Goal: Transaction & Acquisition: Download file/media

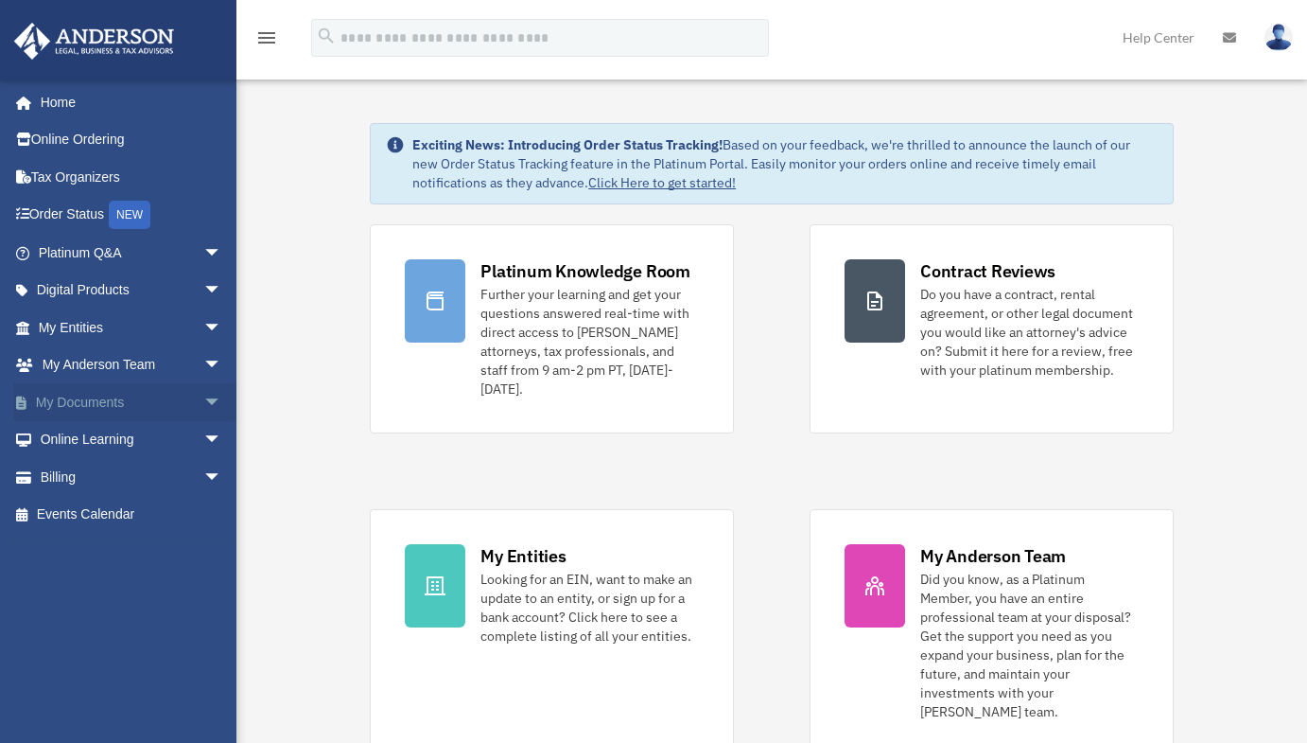
click at [203, 393] on span "arrow_drop_down" at bounding box center [222, 402] width 38 height 39
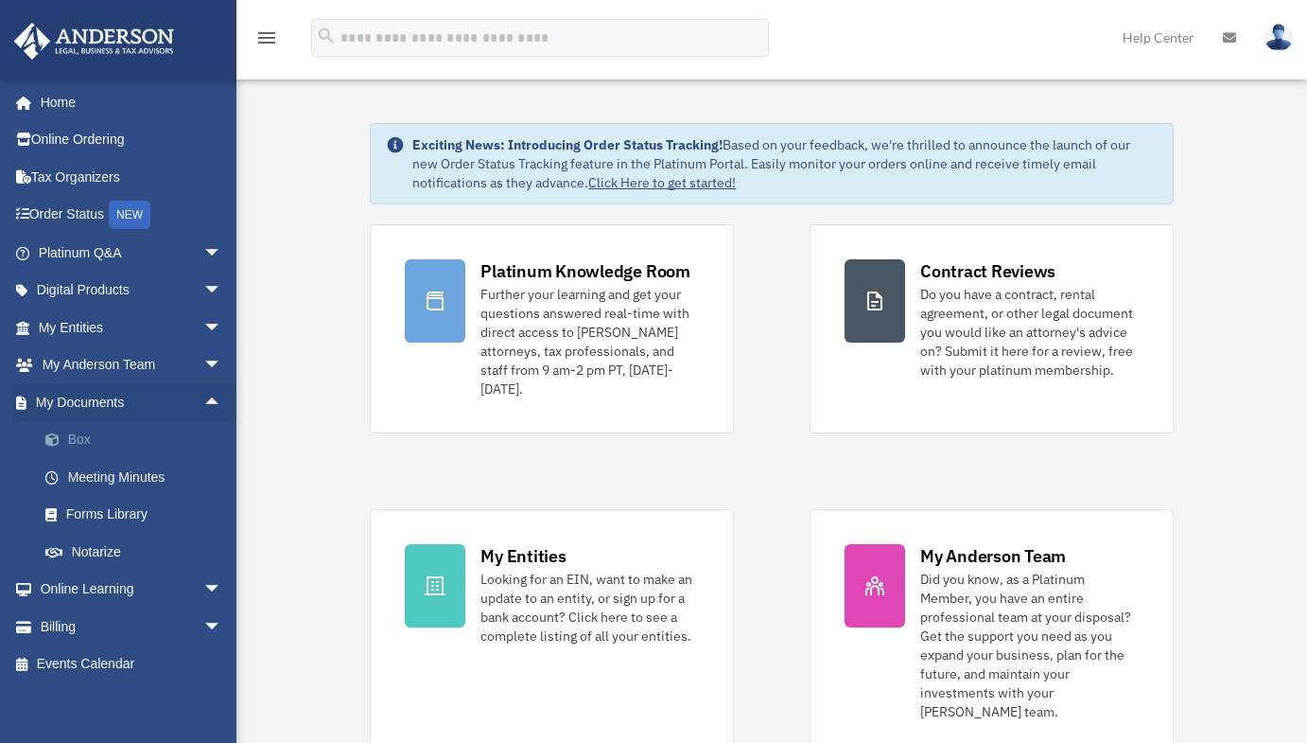
click at [156, 423] on link "Box" at bounding box center [138, 440] width 224 height 38
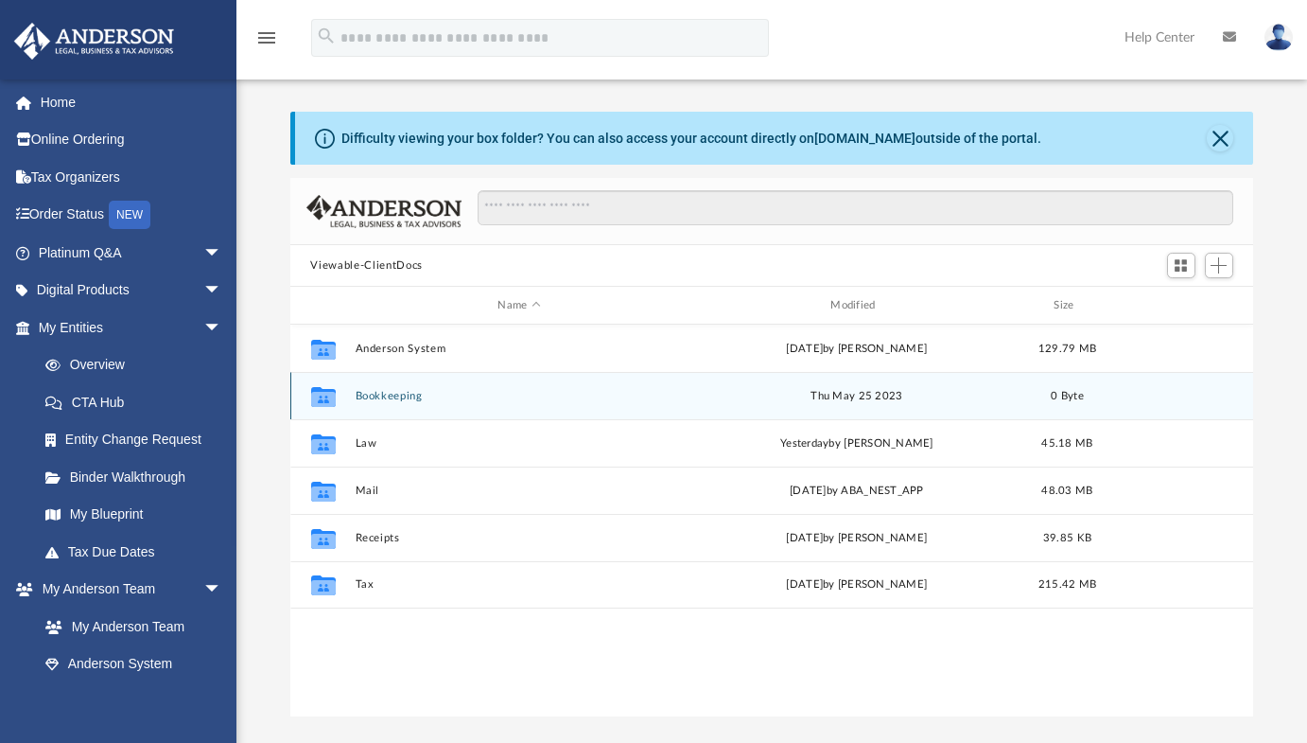
scroll to position [416, 950]
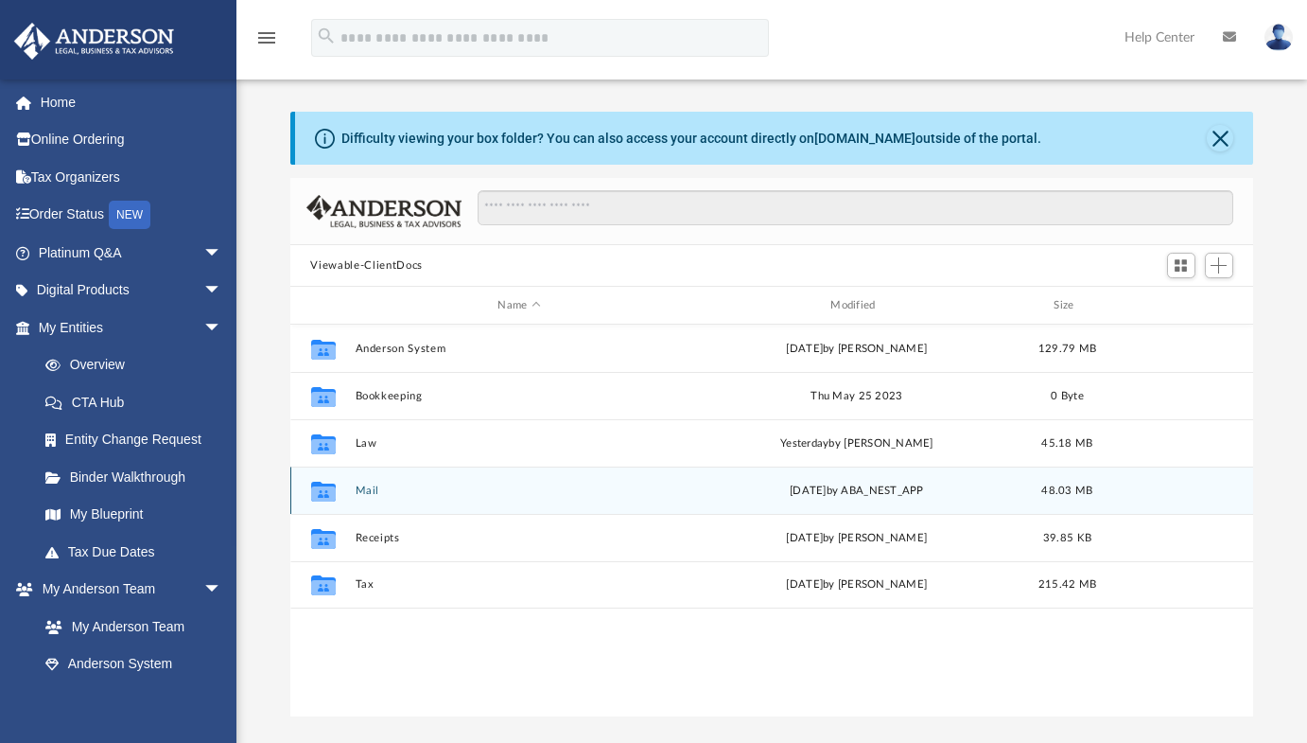
click at [371, 492] on button "Mail" at bounding box center [519, 490] width 329 height 12
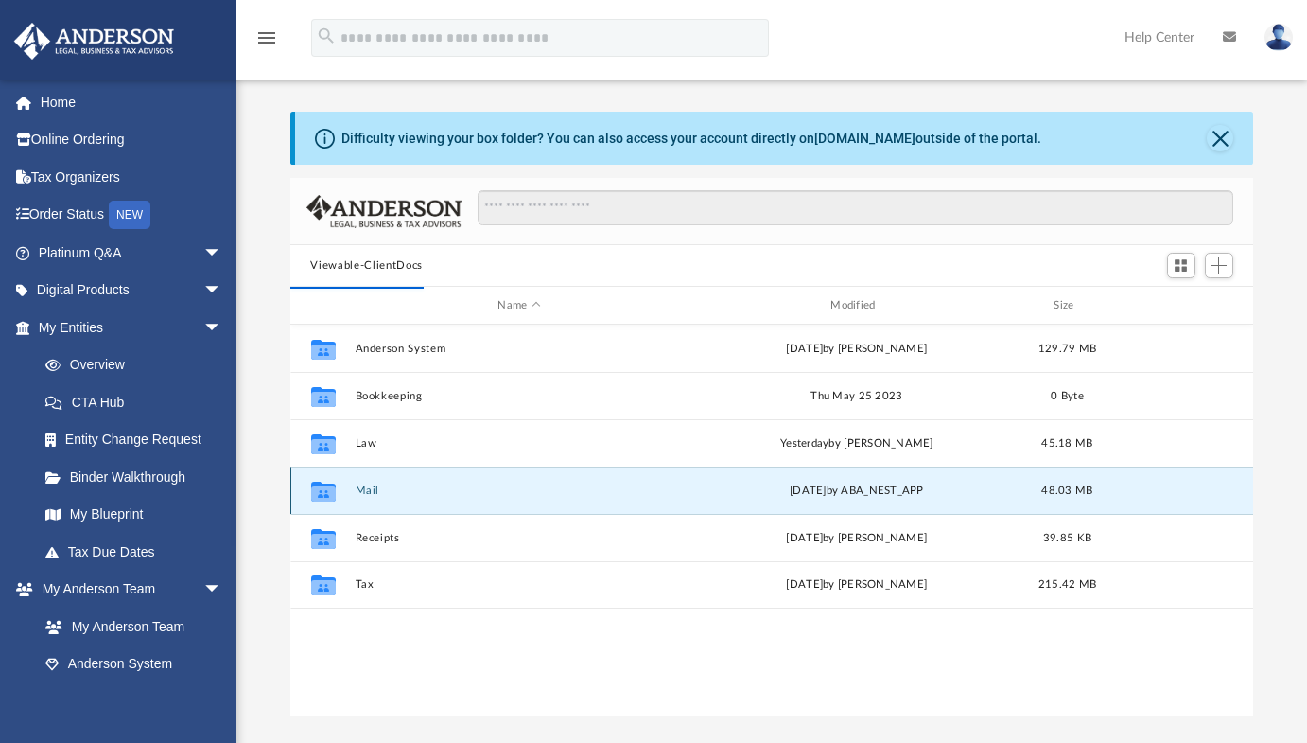
click at [327, 490] on icon "grid" at bounding box center [322, 491] width 25 height 20
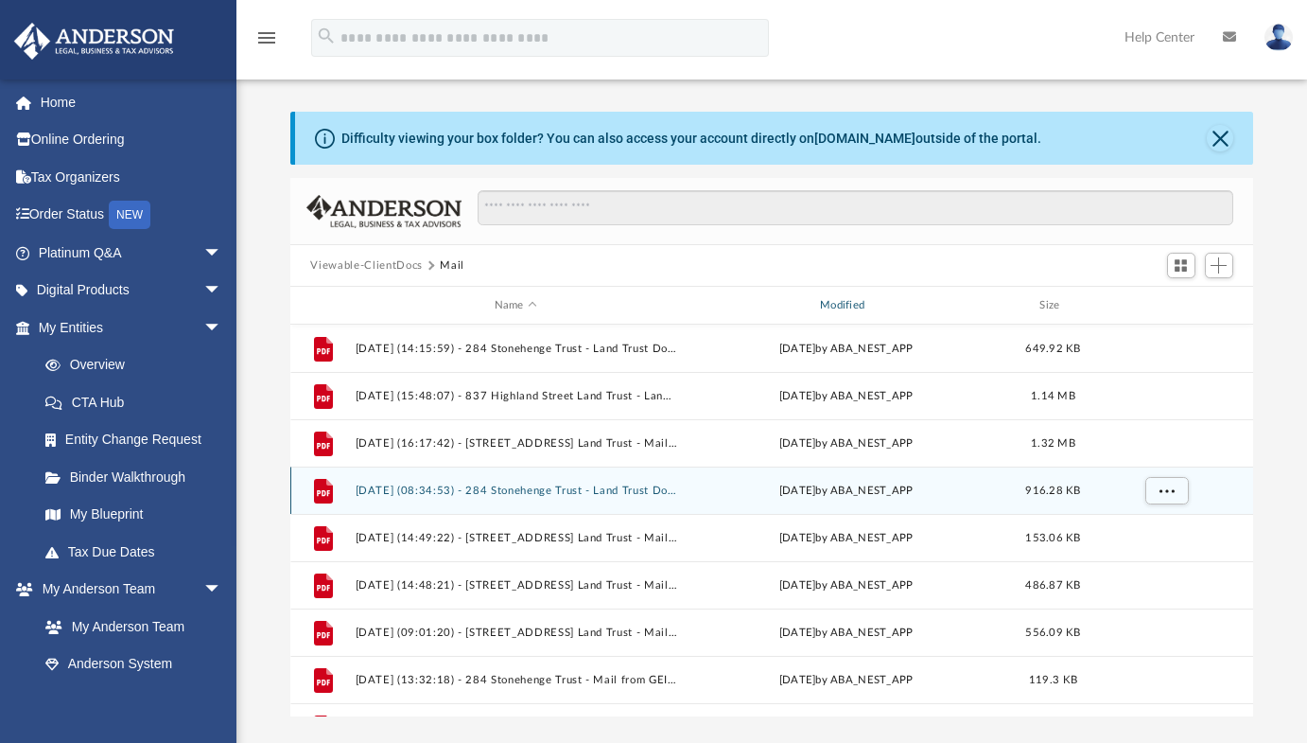
click at [837, 304] on div "Modified" at bounding box center [846, 305] width 323 height 17
click at [850, 299] on div "Modified" at bounding box center [846, 305] width 323 height 17
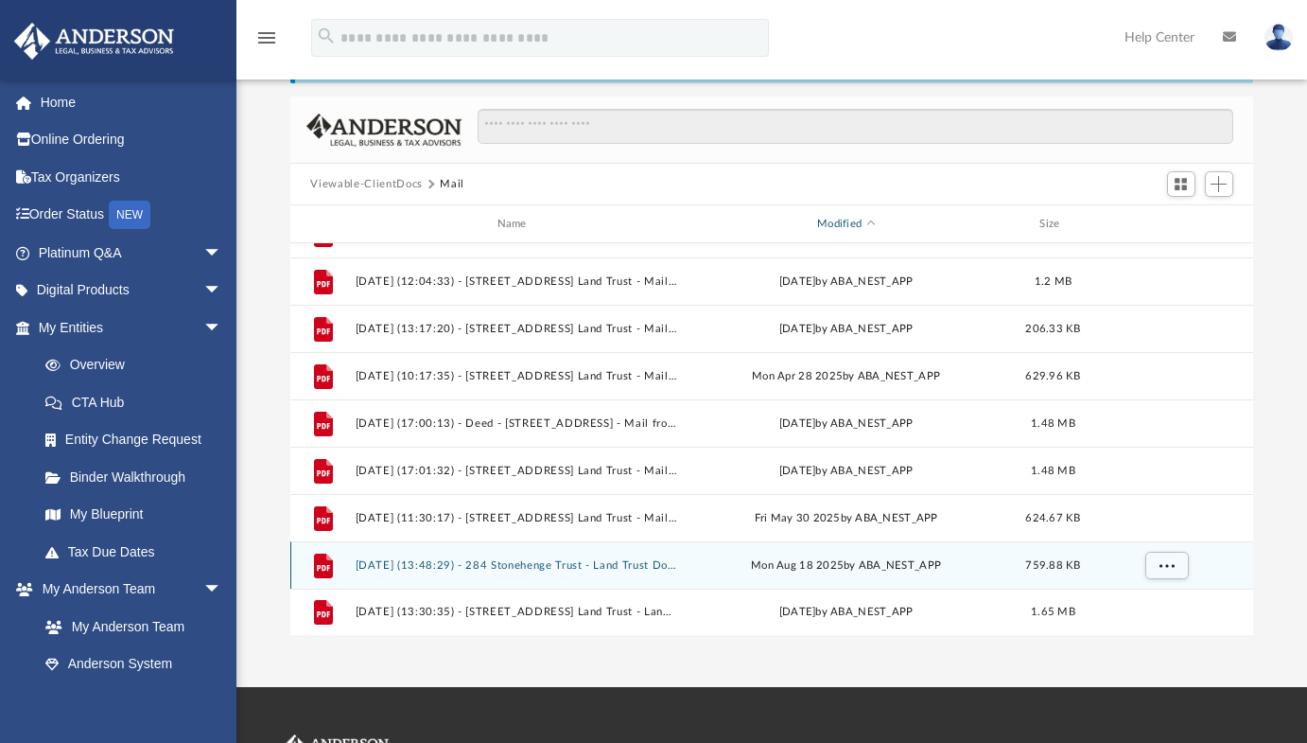
scroll to position [82, 0]
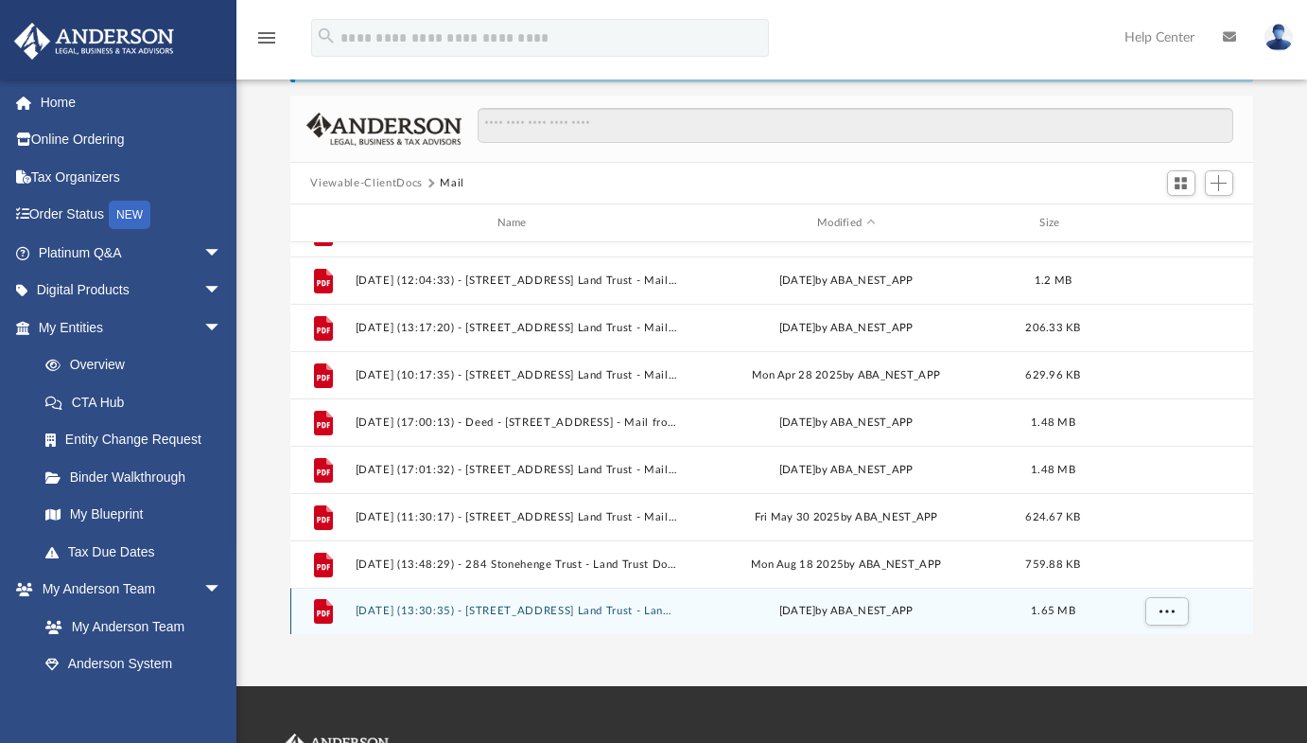
click at [601, 605] on button "2025.08.28 (13:30:35) - 837 Highland Street Land Trust - Land Trust Documents f…" at bounding box center [516, 611] width 322 height 12
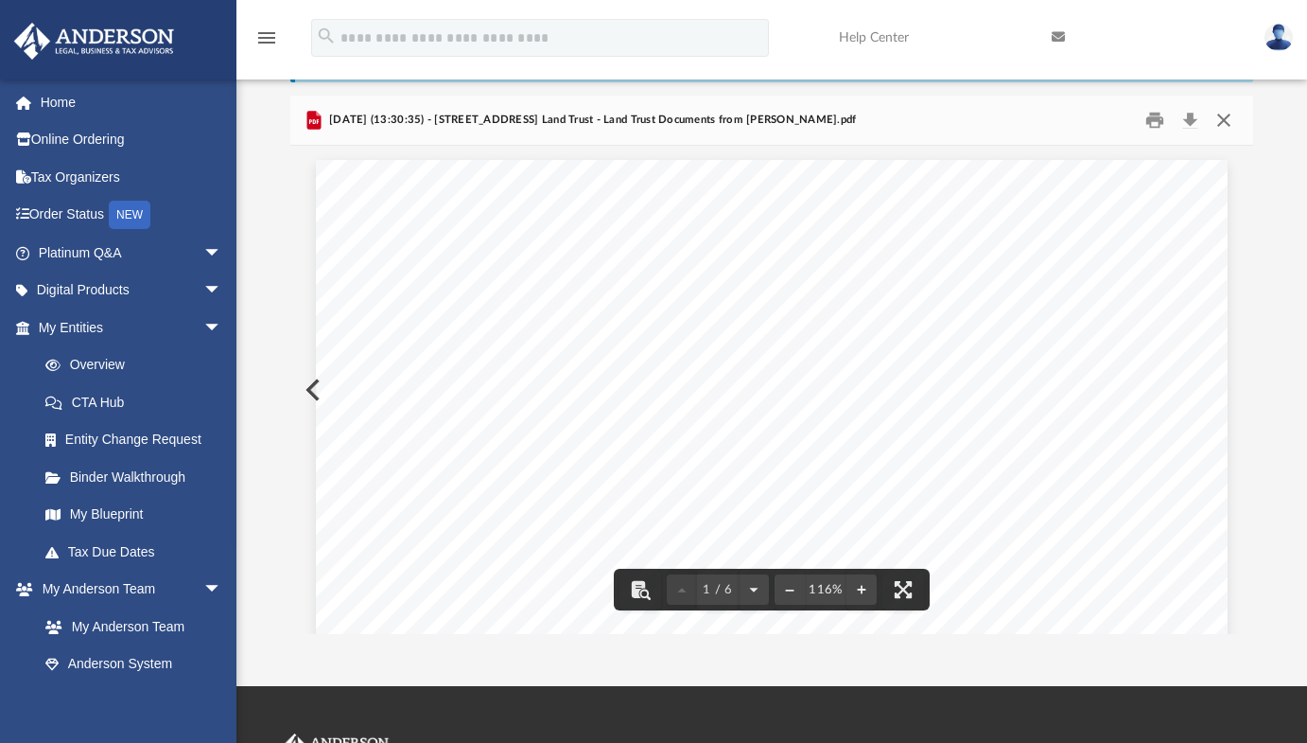
click at [1225, 120] on button "Close" at bounding box center [1224, 120] width 34 height 29
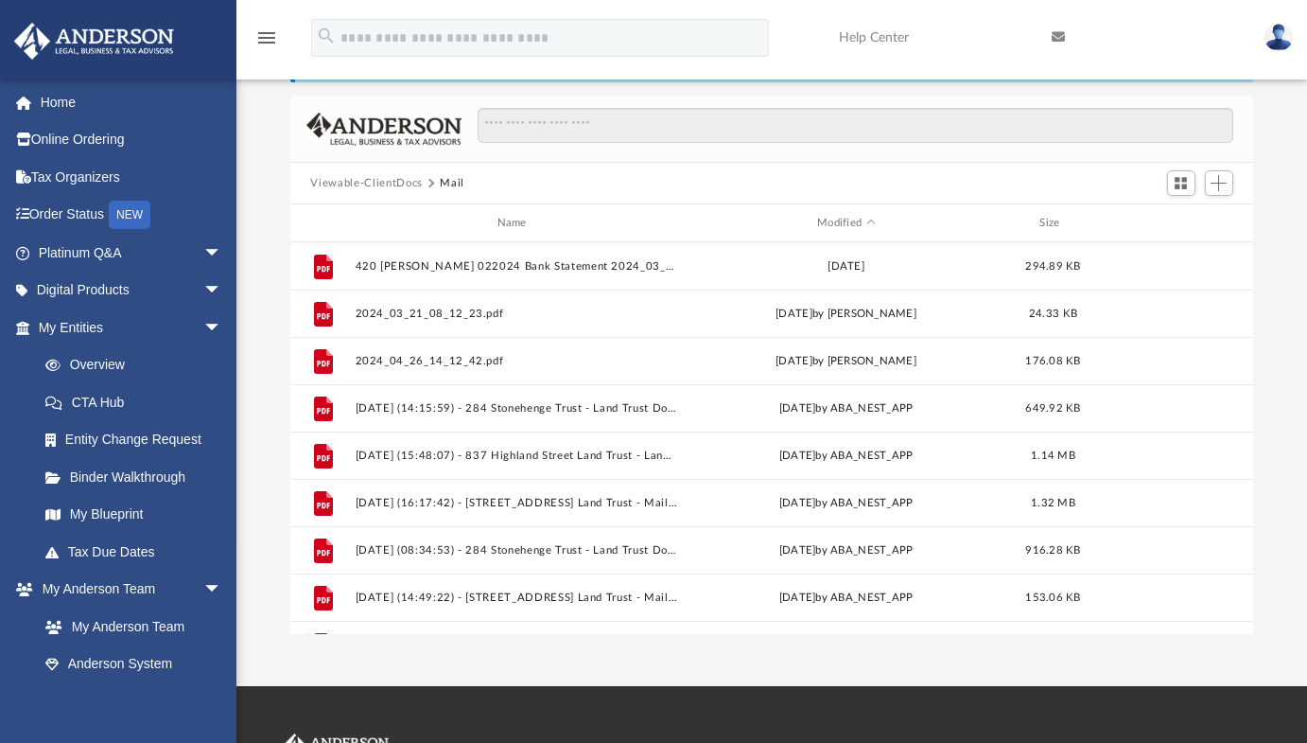
scroll to position [0, 0]
click at [636, 125] on input "Search files and folders" at bounding box center [855, 126] width 755 height 36
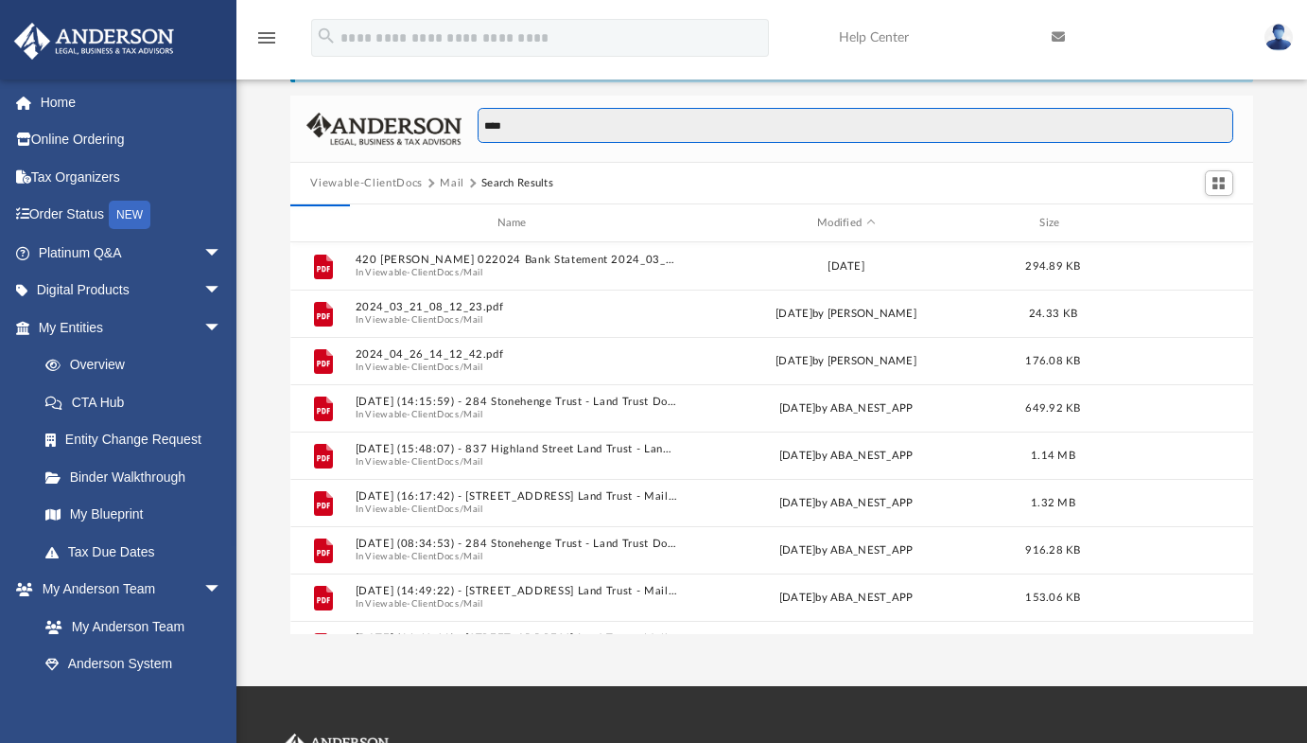
type input "****"
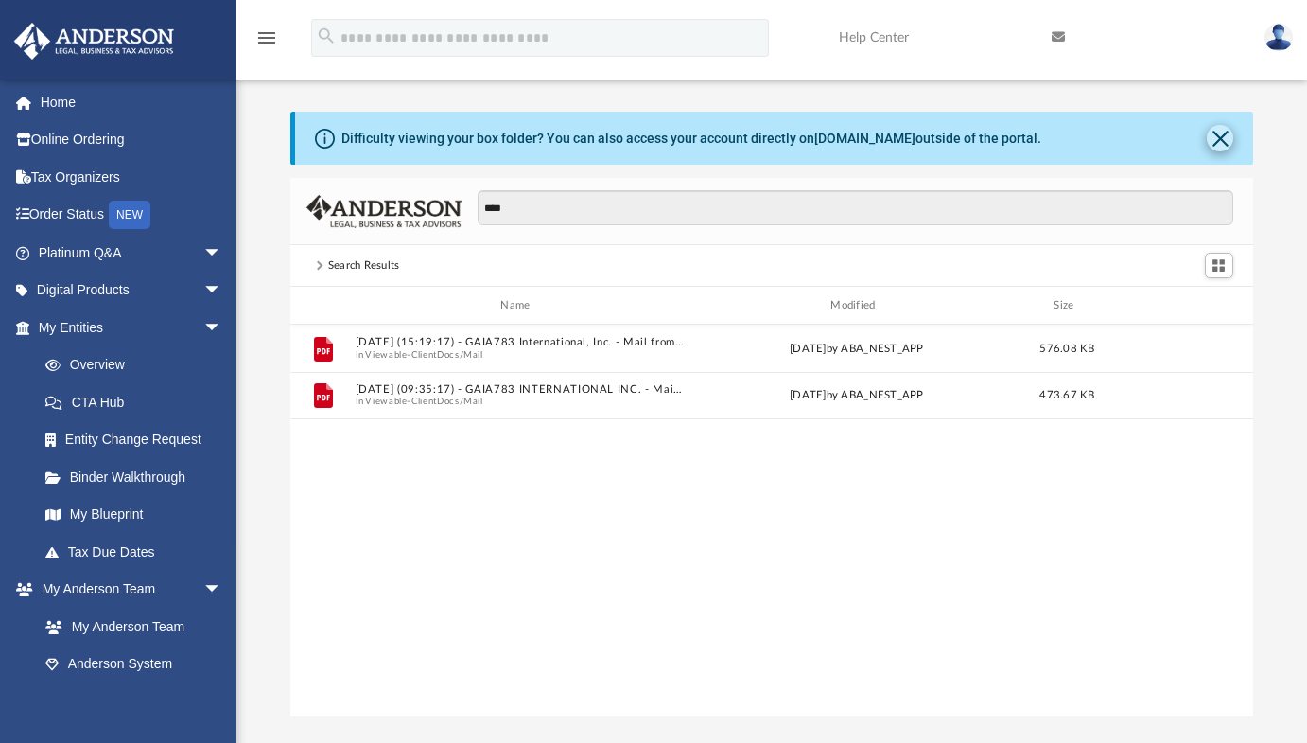
click at [1212, 132] on button "Close" at bounding box center [1220, 138] width 26 height 26
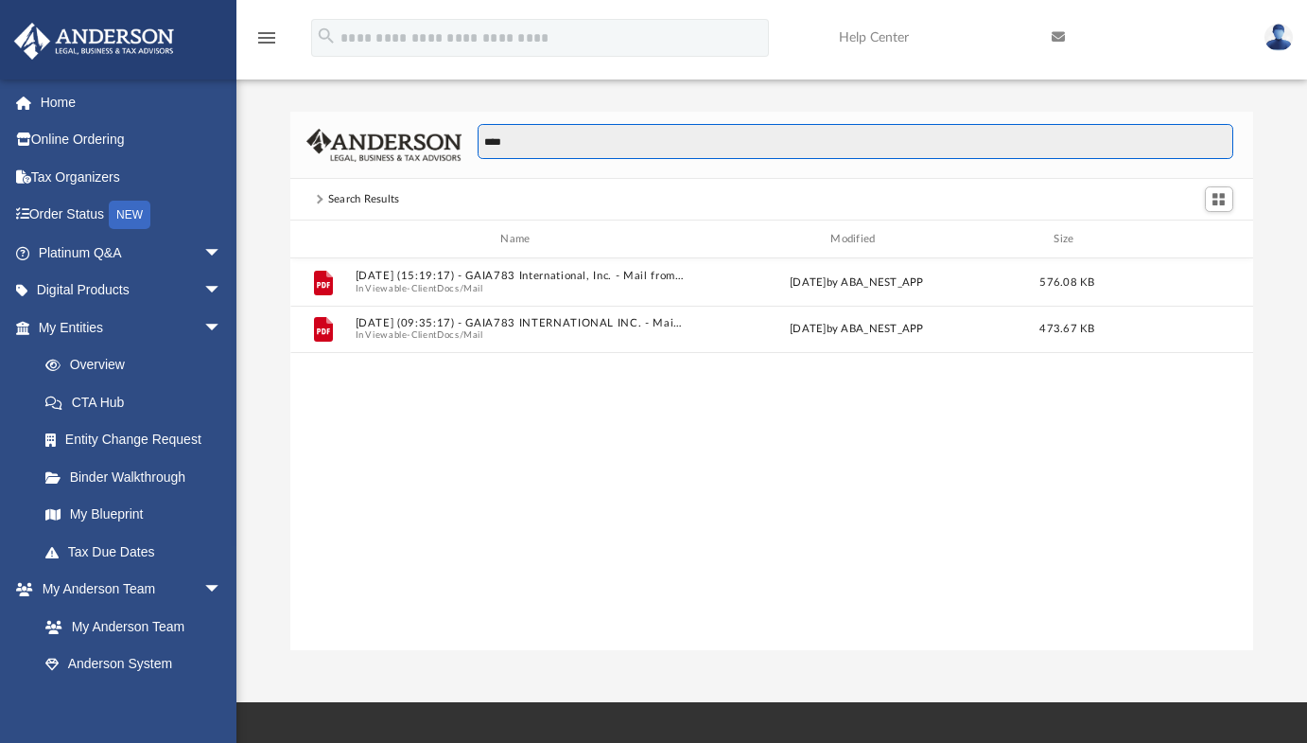
drag, startPoint x: 561, startPoint y: 142, endPoint x: 431, endPoint y: 147, distance: 129.7
click at [431, 147] on div "****" at bounding box center [772, 145] width 964 height 67
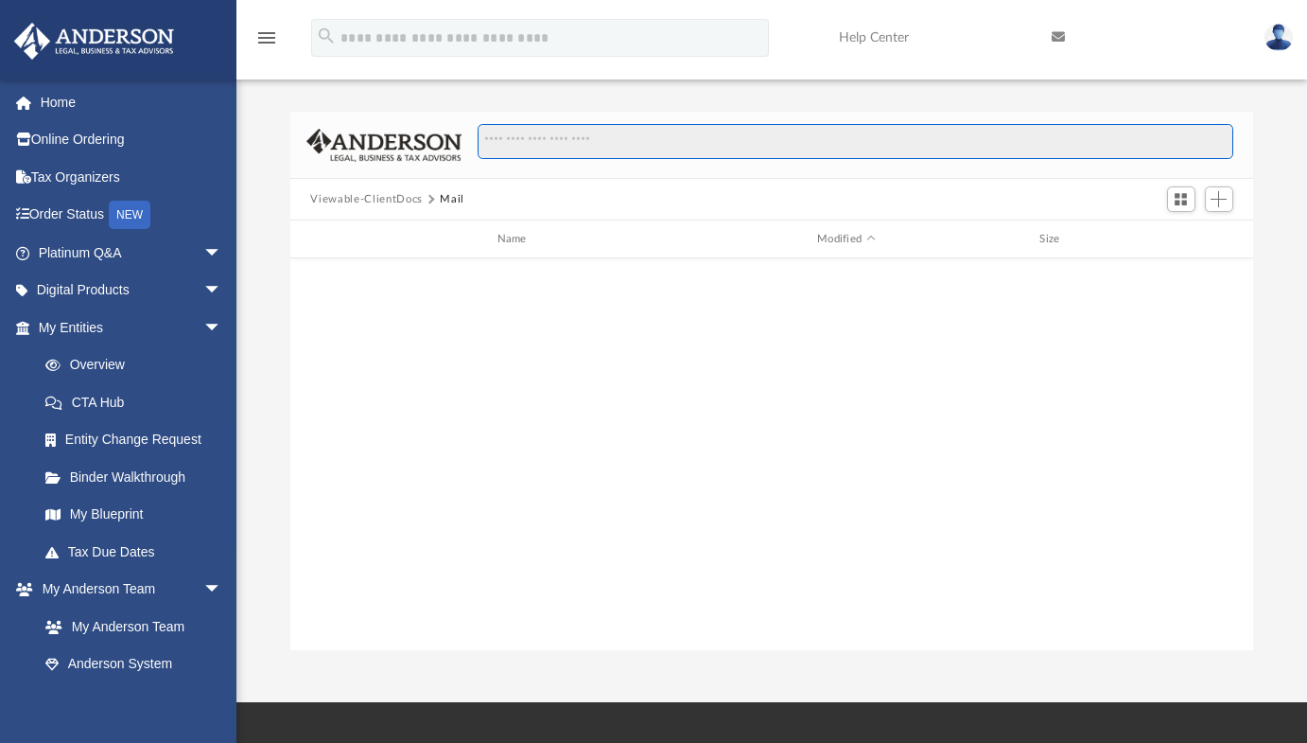
scroll to position [1121, 0]
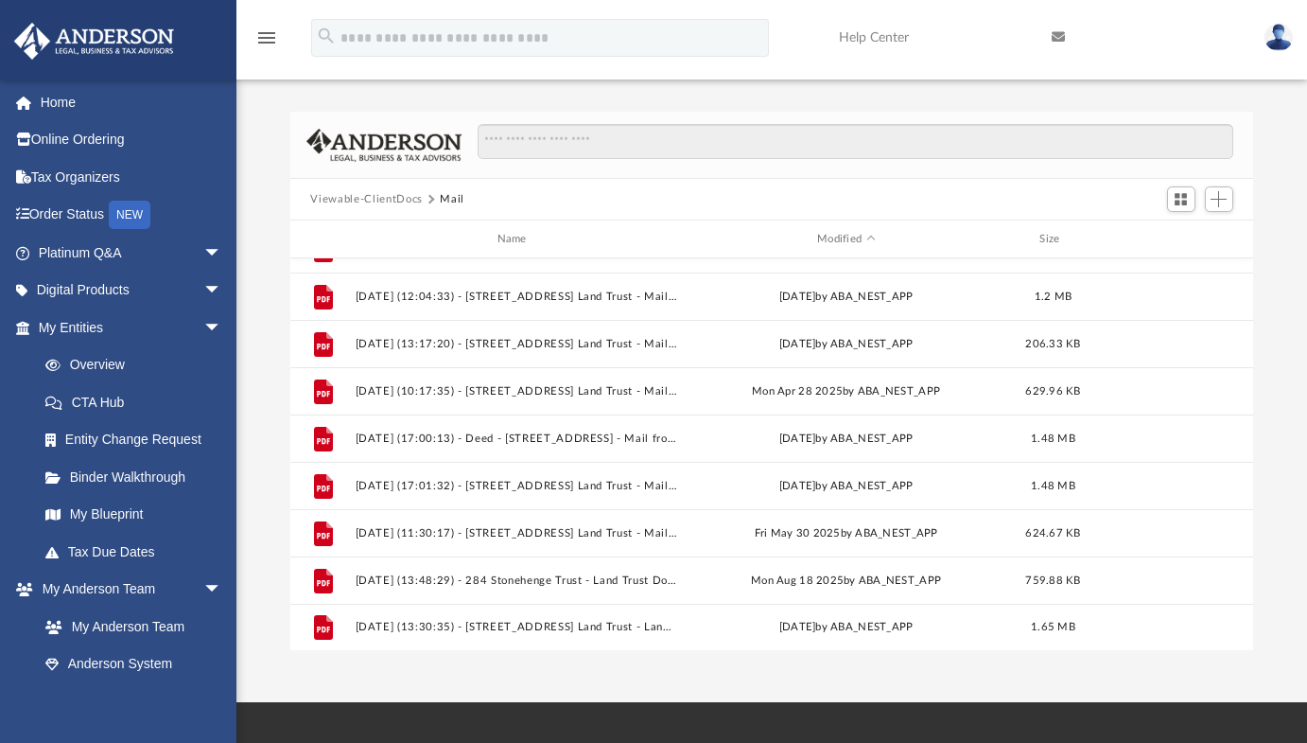
click at [403, 197] on button "Viewable-ClientDocs" at bounding box center [366, 199] width 112 height 17
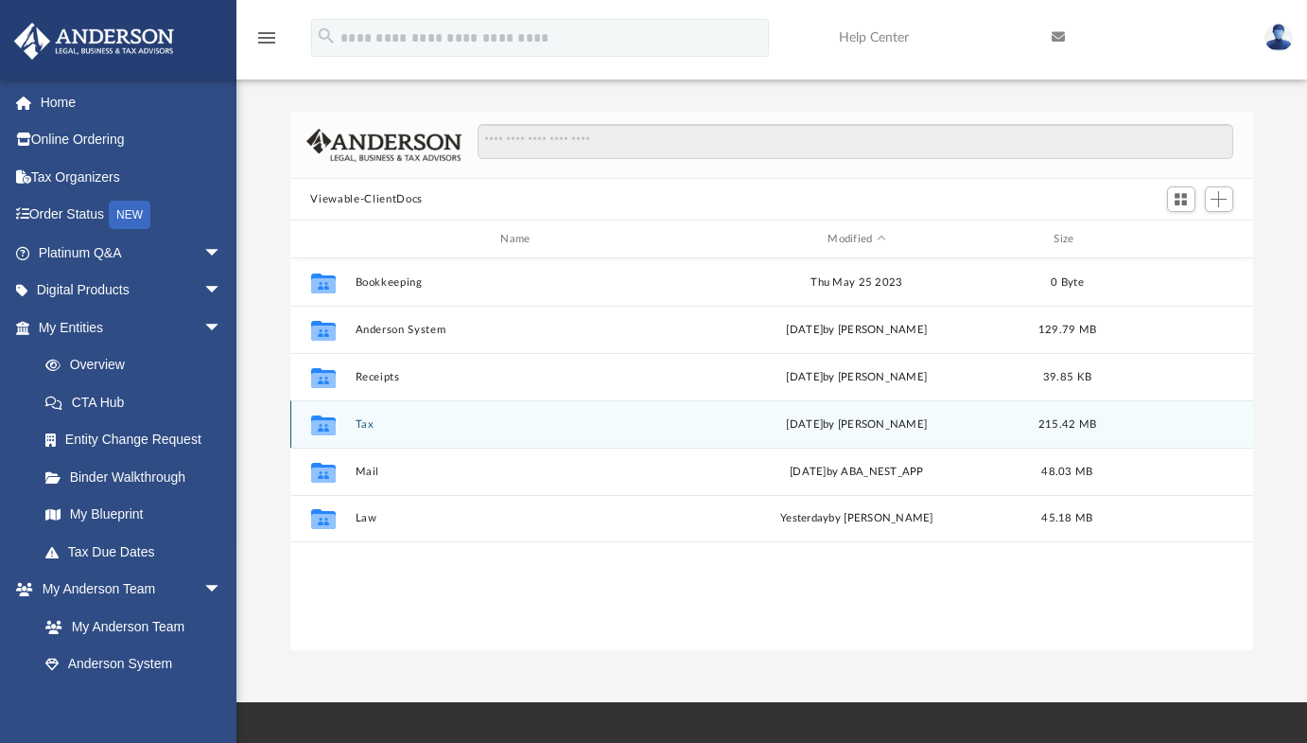
click at [370, 427] on button "Tax" at bounding box center [519, 424] width 329 height 12
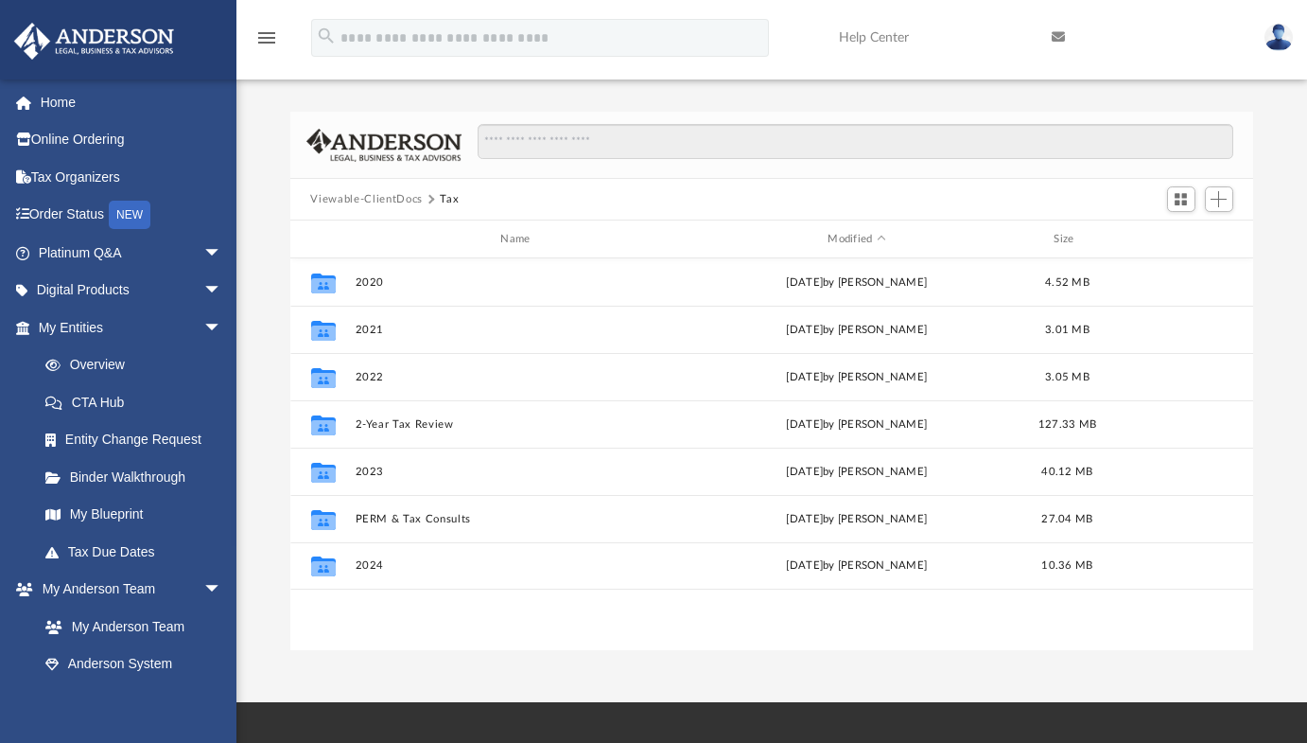
click at [399, 202] on button "Viewable-ClientDocs" at bounding box center [366, 199] width 112 height 17
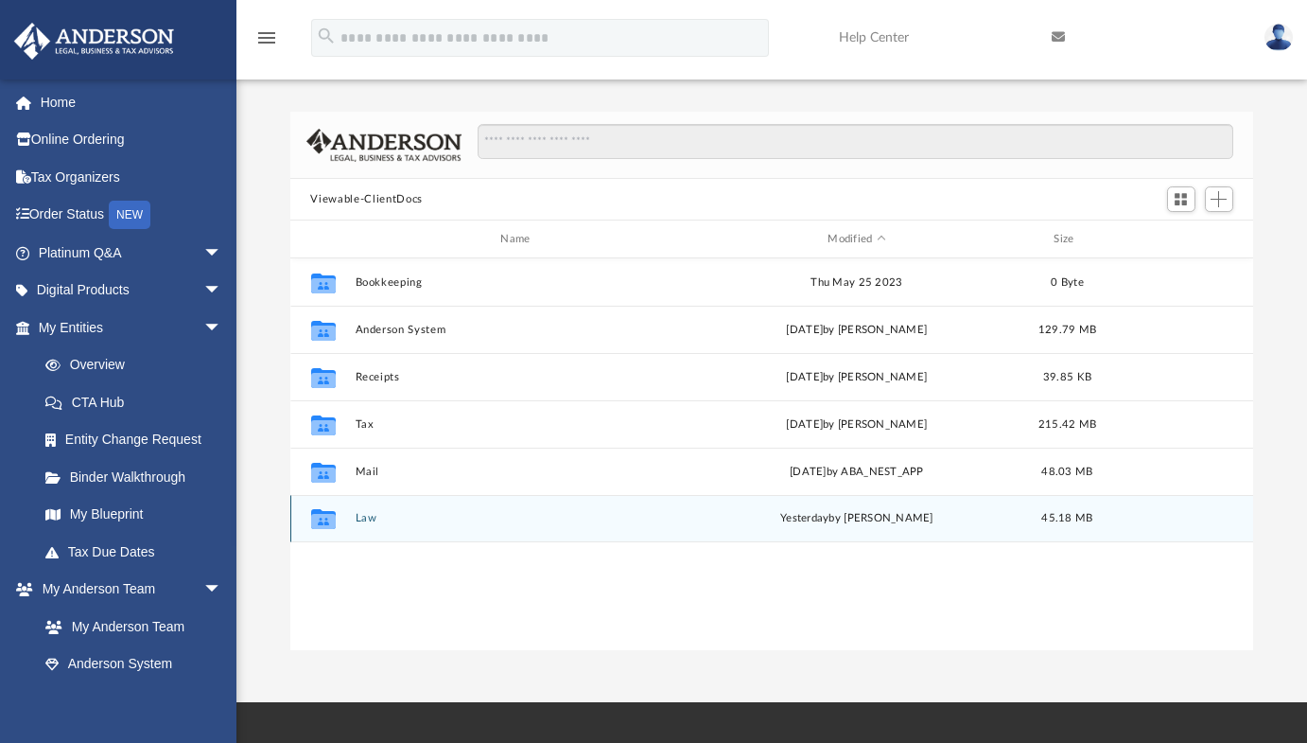
click at [366, 515] on button "Law" at bounding box center [519, 518] width 329 height 12
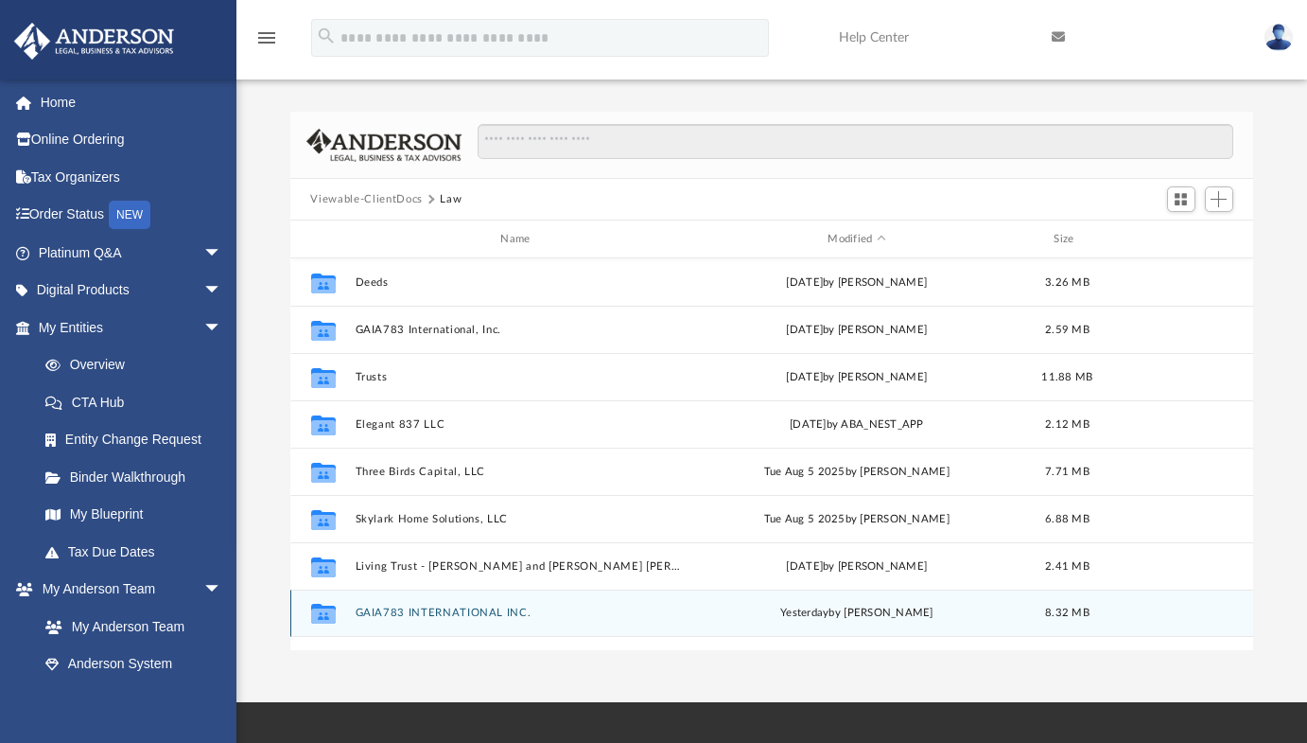
click at [410, 607] on button "GAIA783 INTERNATIONAL INC." at bounding box center [519, 612] width 329 height 12
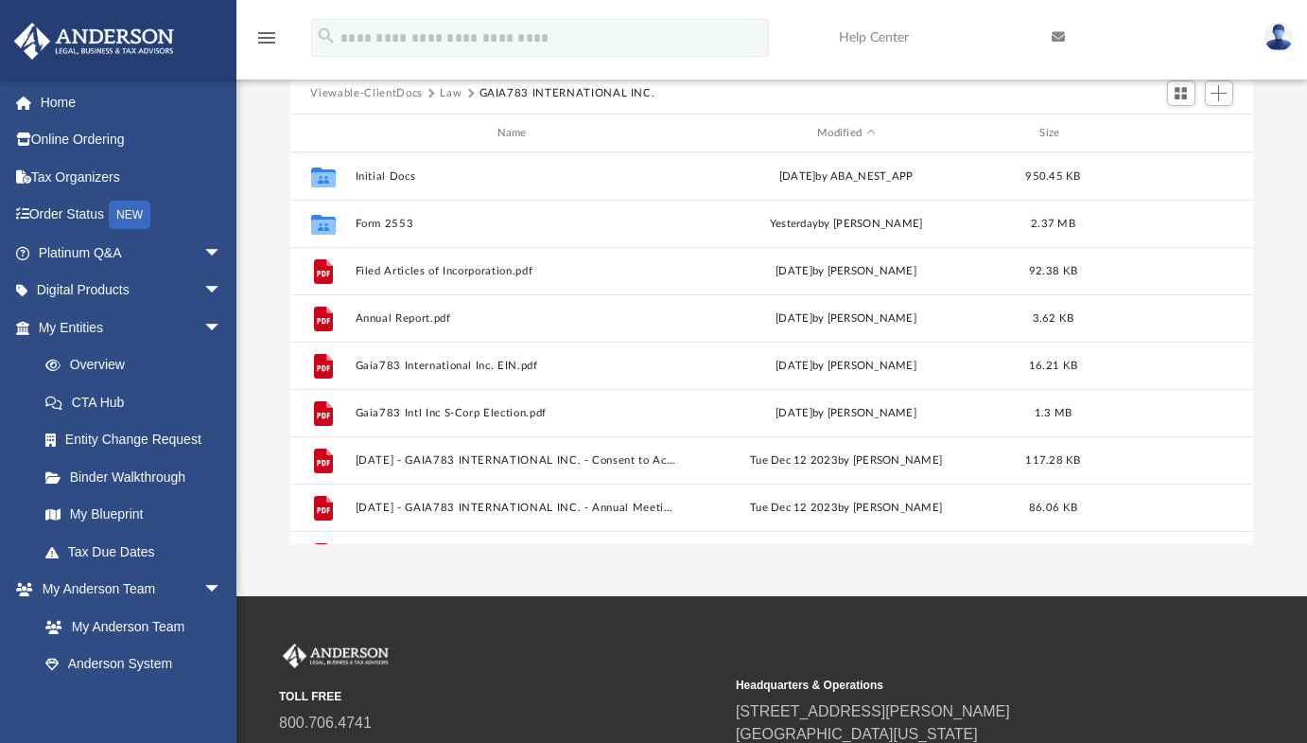
scroll to position [72, 0]
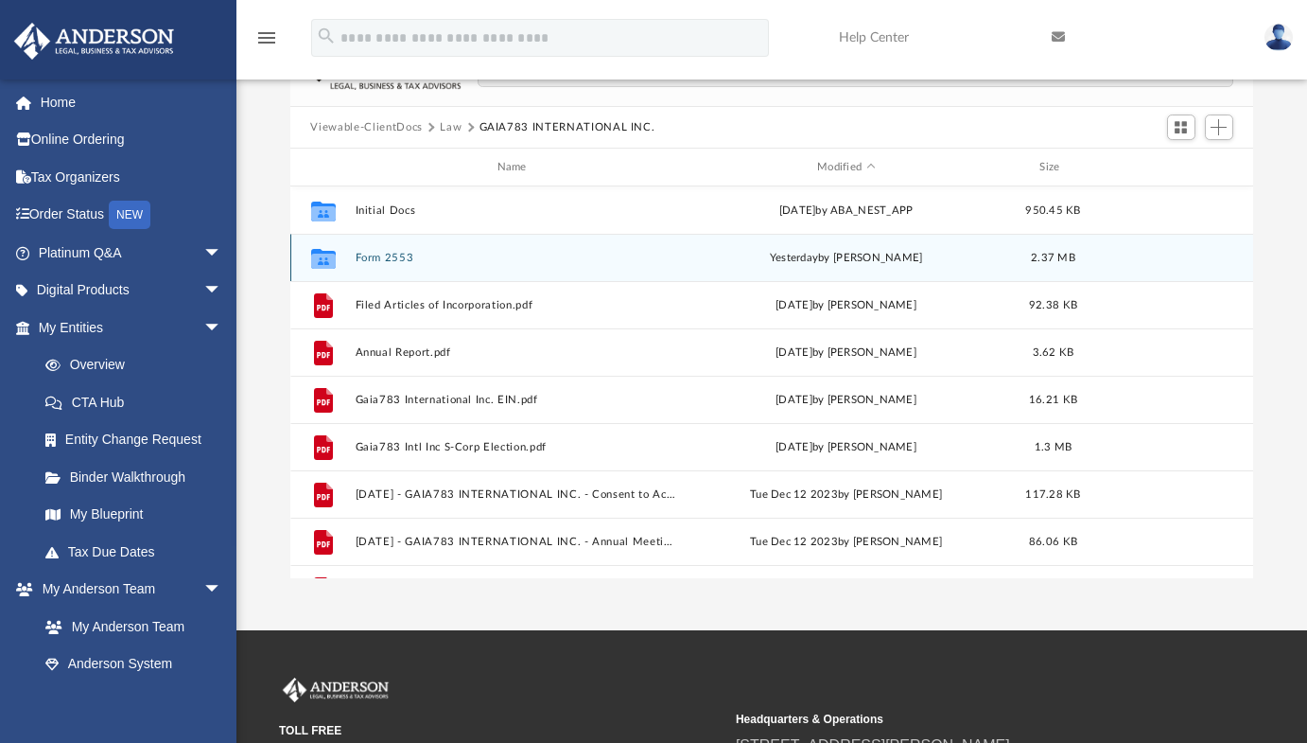
click at [385, 258] on button "Form 2553" at bounding box center [516, 258] width 322 height 12
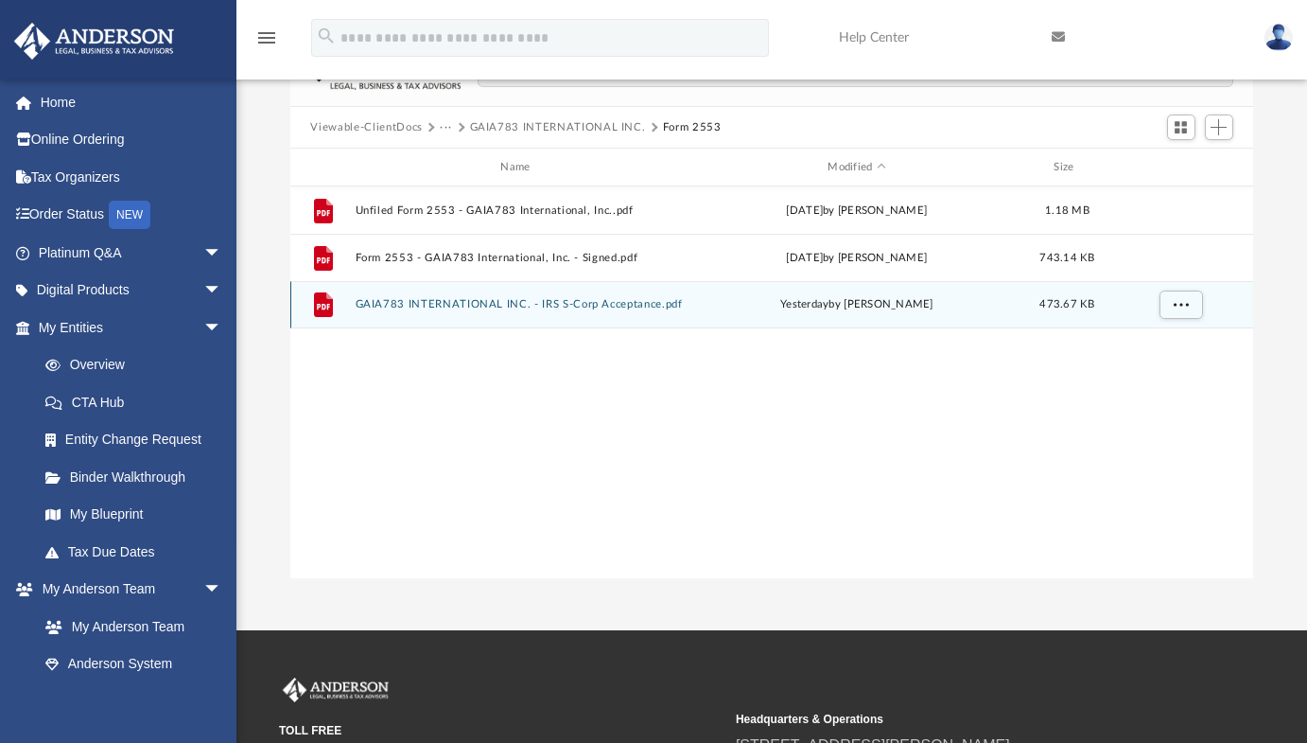
click at [395, 304] on button "GAIA783 INTERNATIONAL INC. - IRS S-Corp Acceptance.pdf" at bounding box center [519, 304] width 329 height 12
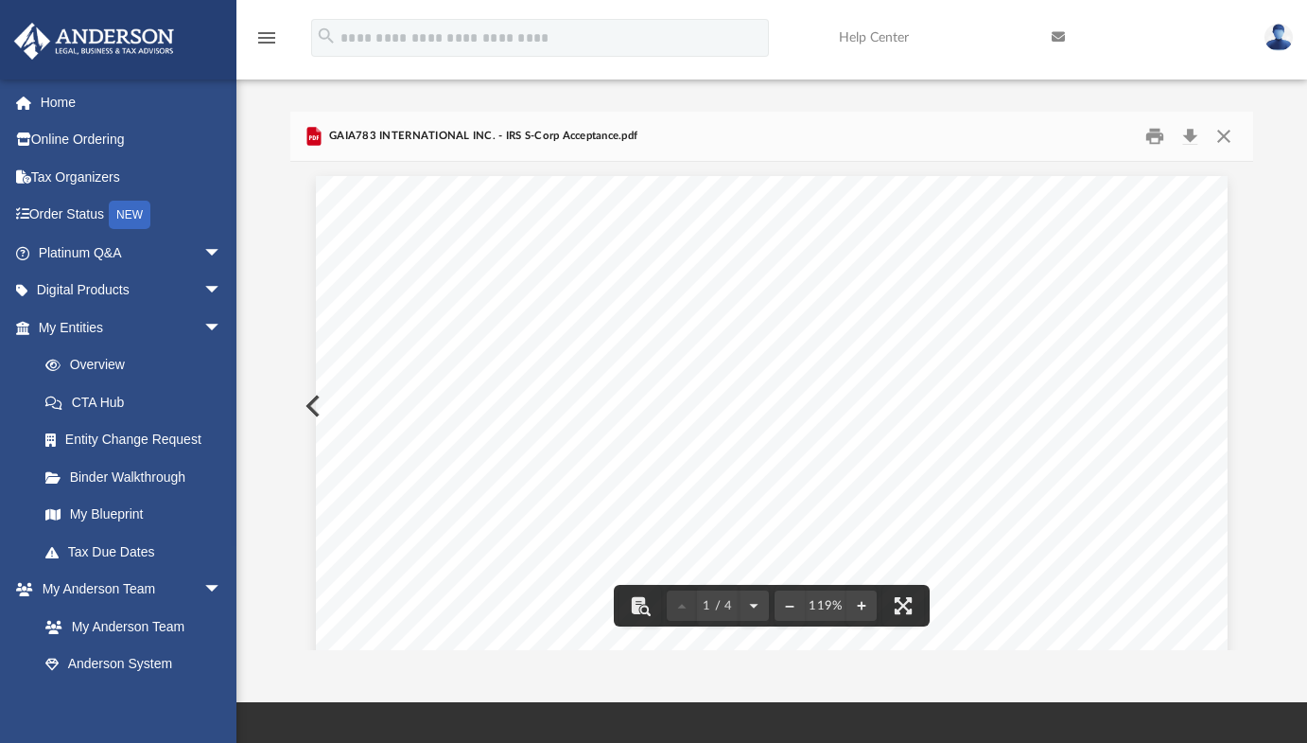
scroll to position [0, 0]
click at [1190, 132] on button "Download" at bounding box center [1191, 136] width 34 height 29
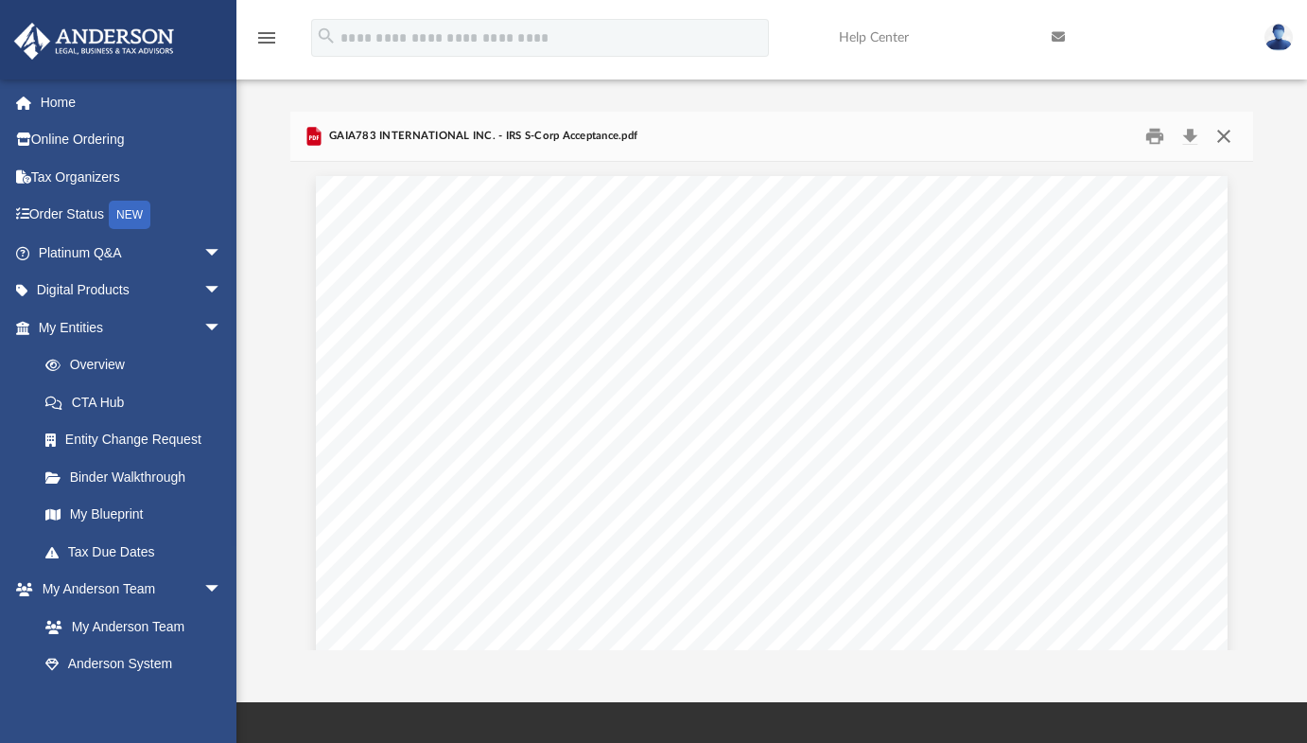
click at [1223, 133] on button "Close" at bounding box center [1224, 136] width 34 height 29
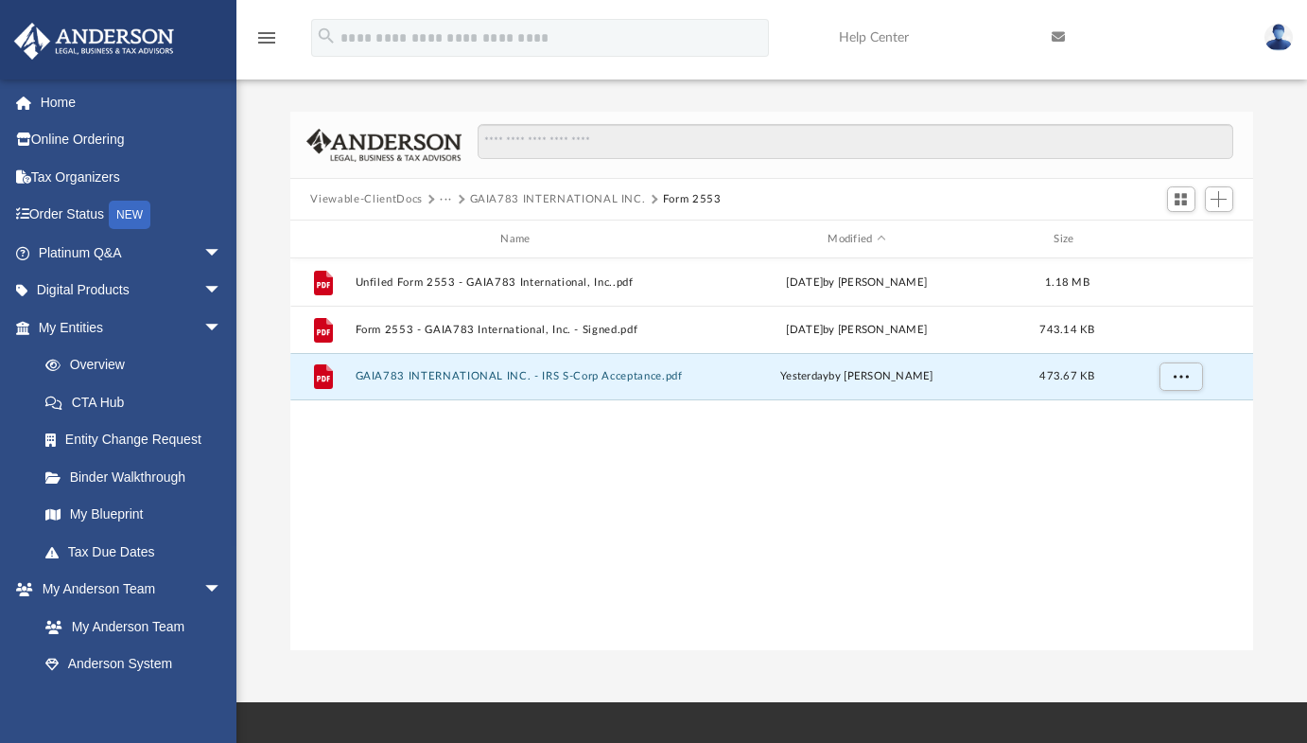
click at [491, 197] on button "GAIA783 INTERNATIONAL INC." at bounding box center [558, 199] width 176 height 17
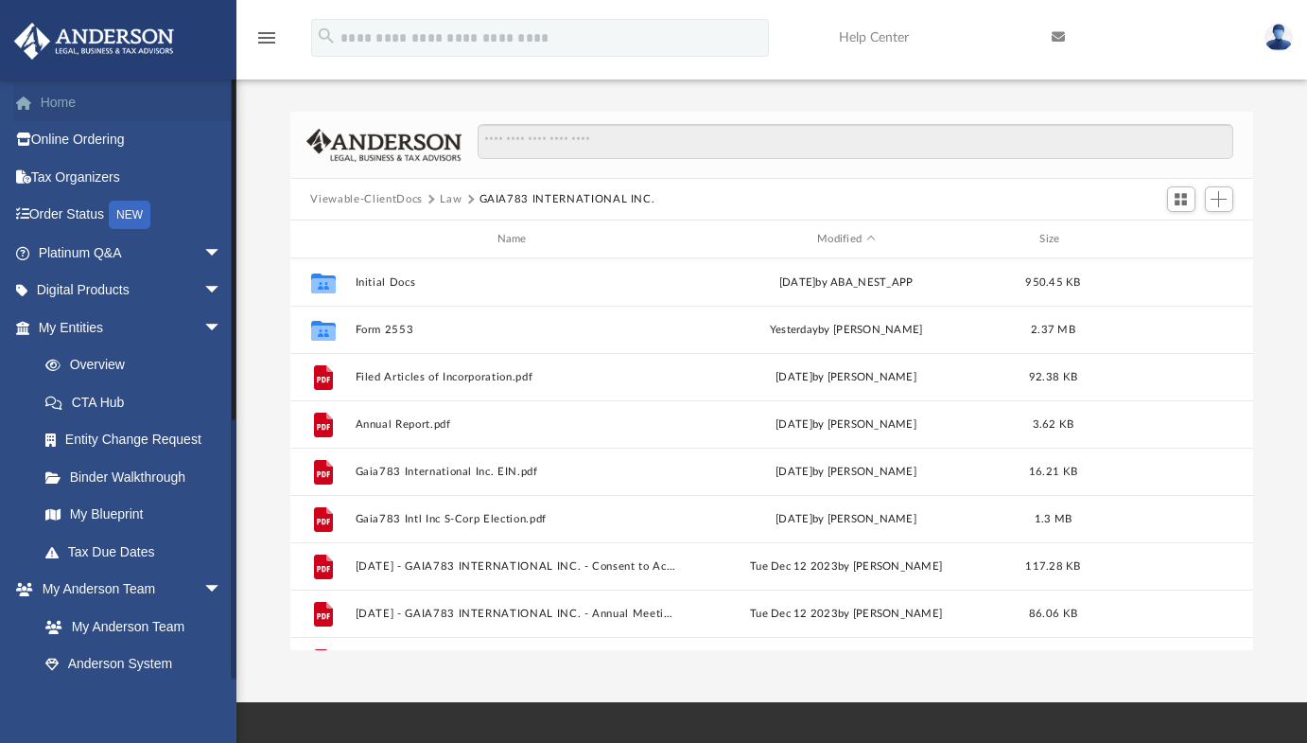
click at [79, 104] on link "Home" at bounding box center [131, 102] width 237 height 38
